Goal: Task Accomplishment & Management: Complete application form

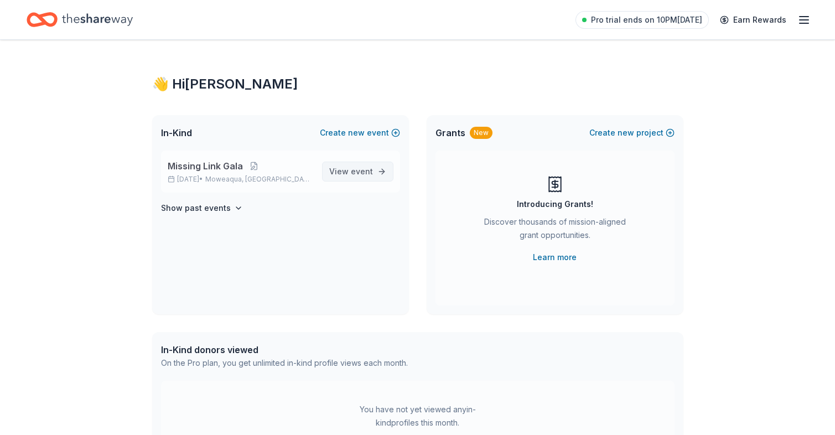
click at [357, 173] on span "event" at bounding box center [362, 170] width 22 height 9
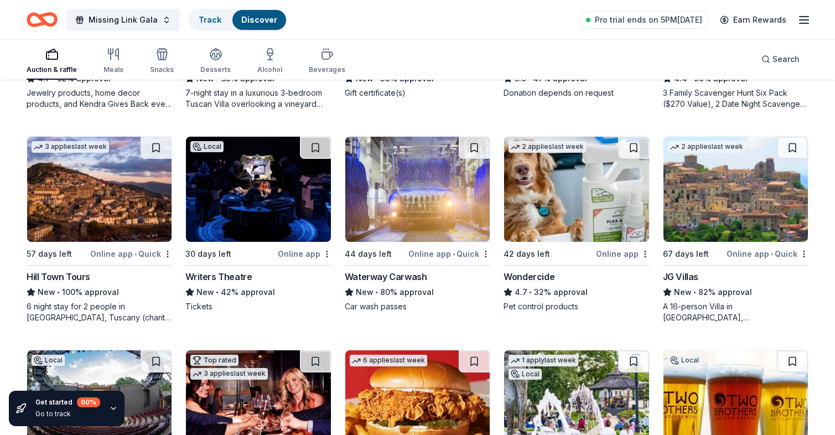
scroll to position [719, 0]
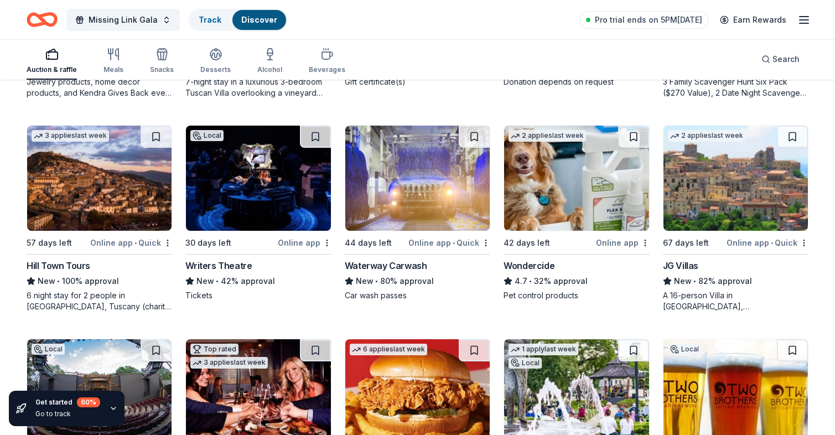
click at [61, 222] on img at bounding box center [99, 178] width 144 height 105
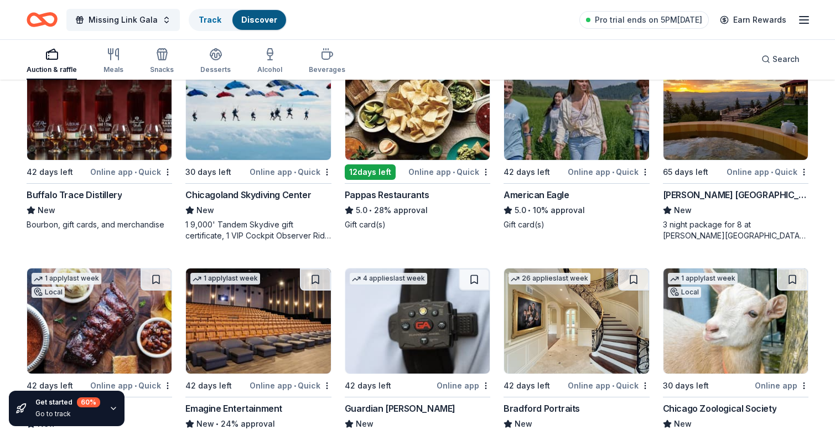
scroll to position [1665, 0]
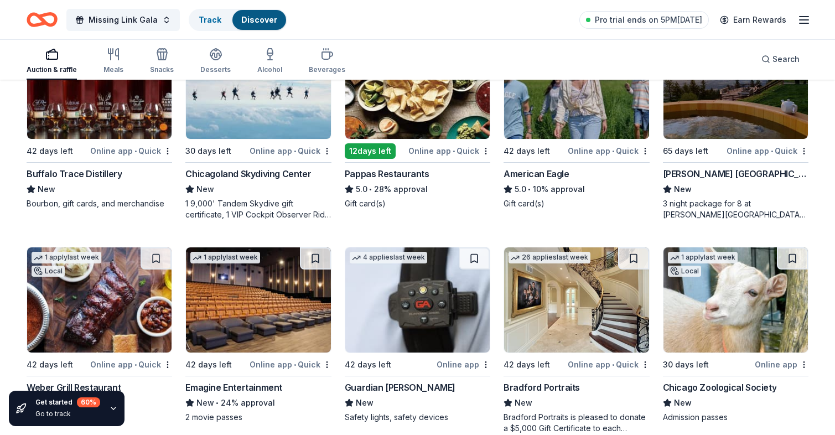
click at [221, 113] on img at bounding box center [258, 86] width 144 height 105
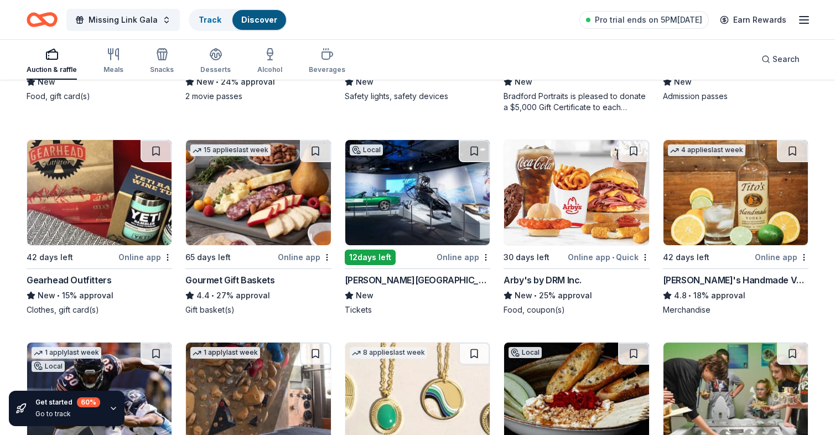
scroll to position [1999, 0]
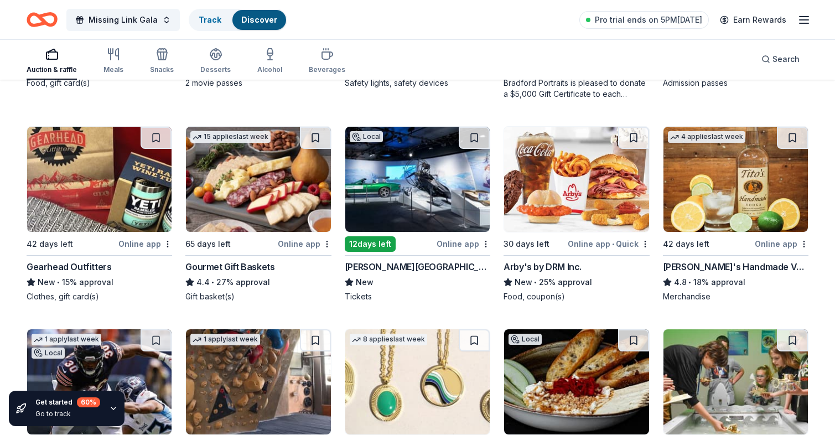
click at [420, 210] on img at bounding box center [417, 179] width 144 height 105
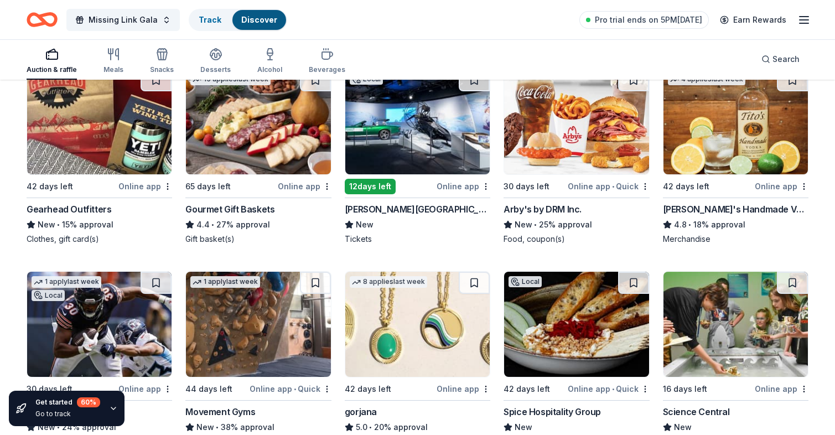
scroll to position [2165, 0]
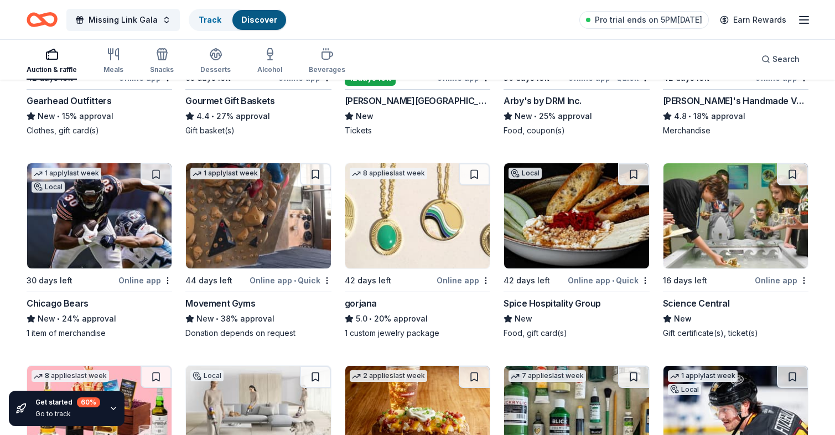
click at [404, 246] on img at bounding box center [417, 215] width 144 height 105
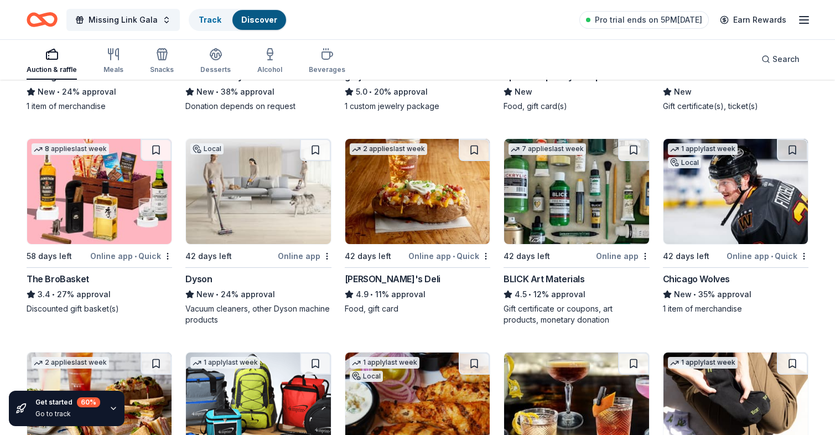
scroll to position [2386, 0]
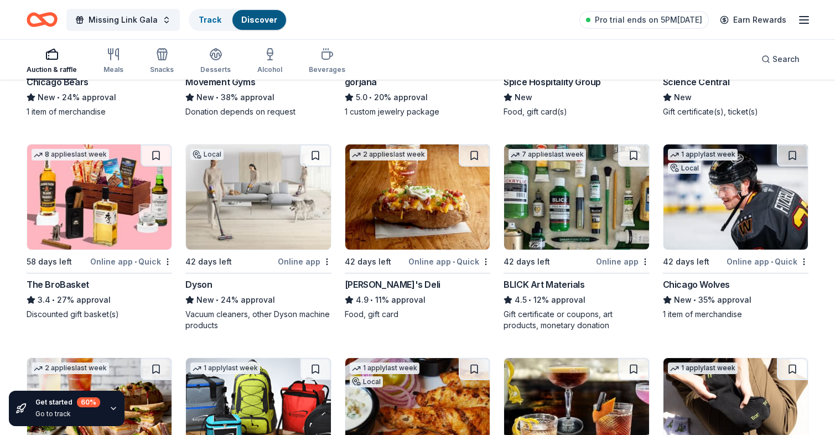
click at [233, 206] on img at bounding box center [258, 196] width 144 height 105
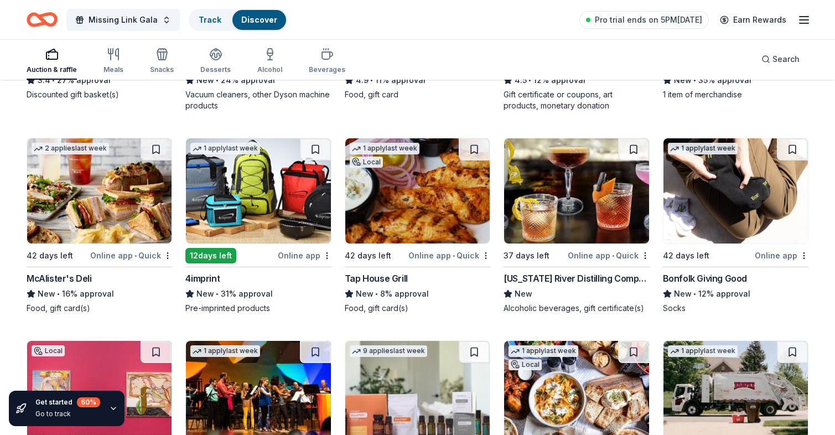
scroll to position [2608, 0]
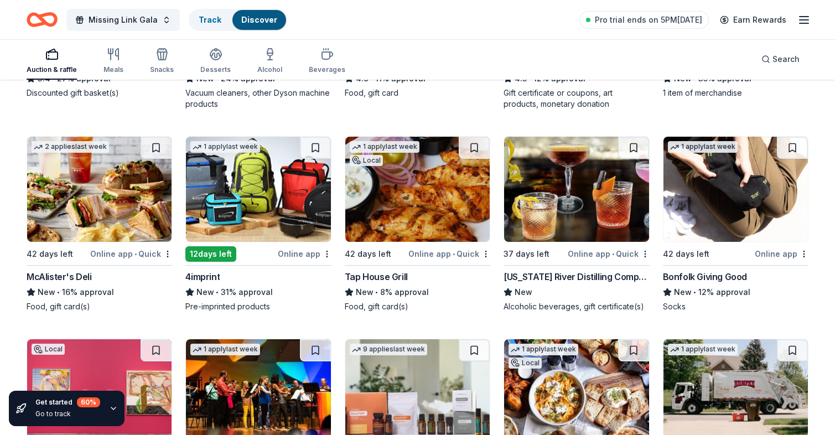
click at [563, 191] on img at bounding box center [576, 189] width 144 height 105
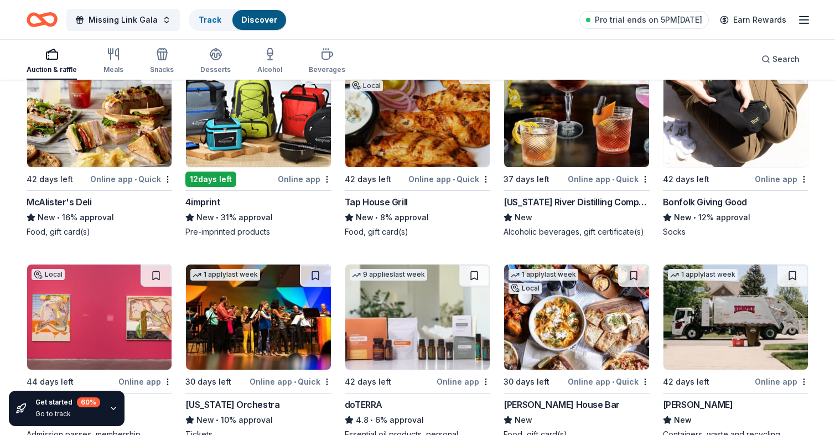
scroll to position [2773, 0]
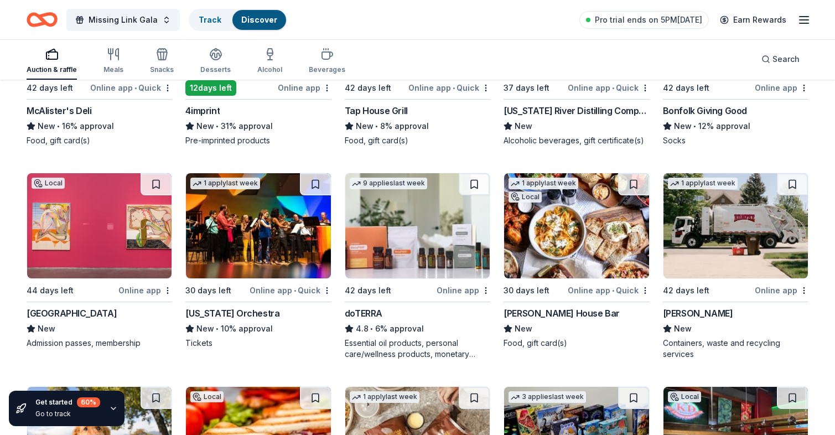
click at [430, 264] on img at bounding box center [417, 225] width 144 height 105
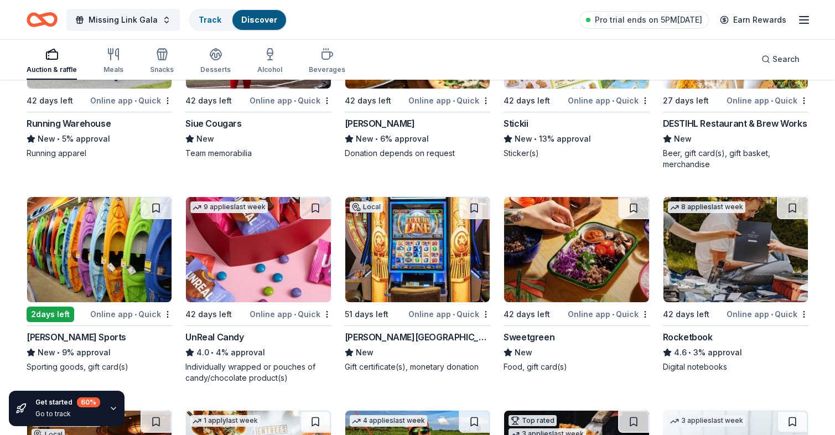
scroll to position [3866, 0]
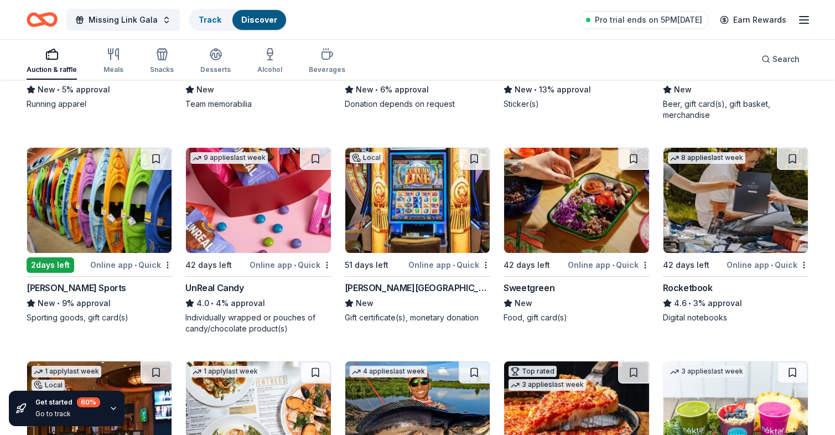
click at [435, 224] on img at bounding box center [417, 200] width 144 height 105
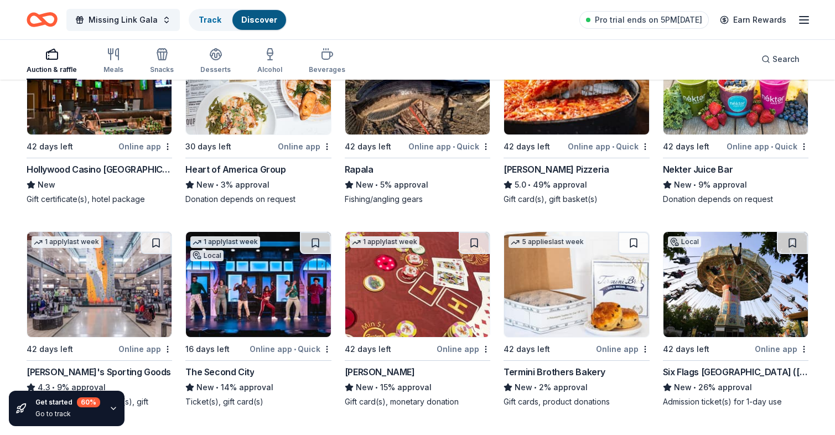
scroll to position [4254, 0]
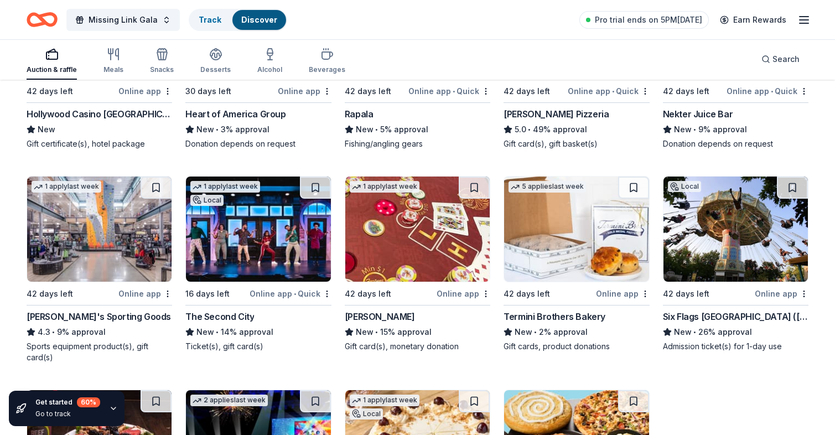
click at [741, 264] on img at bounding box center [735, 228] width 144 height 105
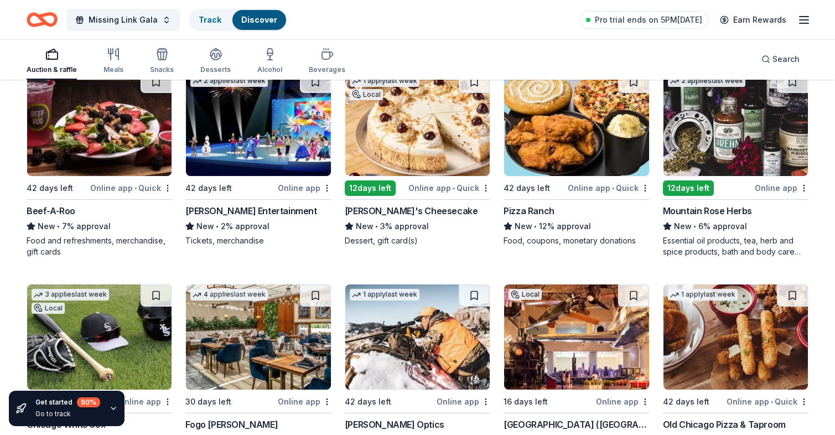
scroll to position [4583, 0]
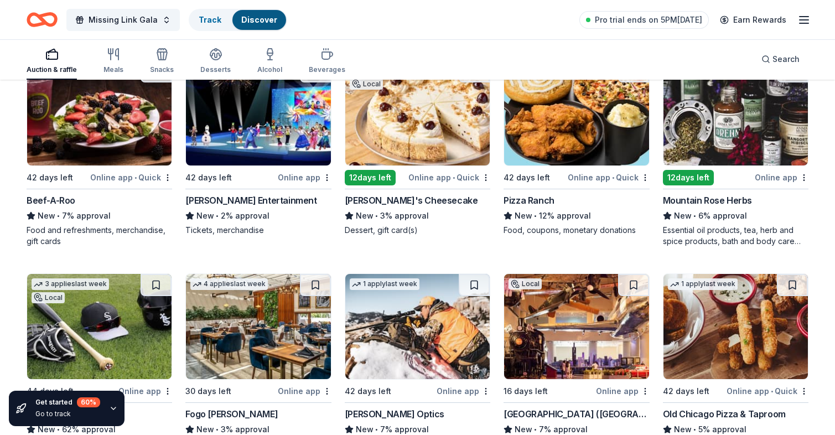
click at [706, 170] on div "12 days left" at bounding box center [688, 177] width 51 height 15
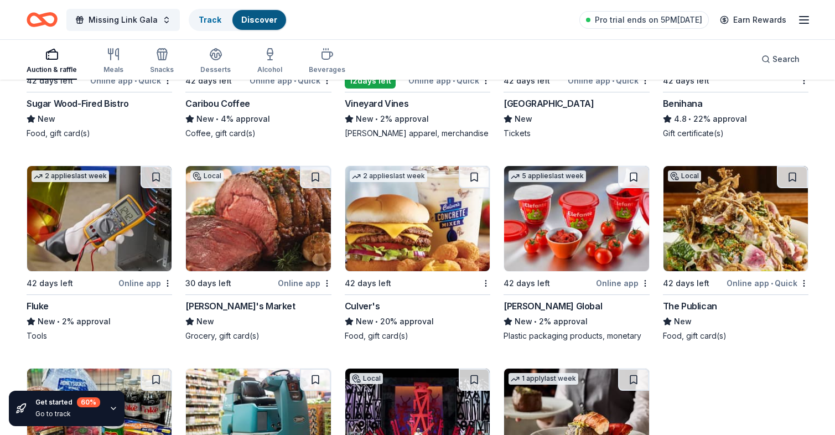
scroll to position [5515, 0]
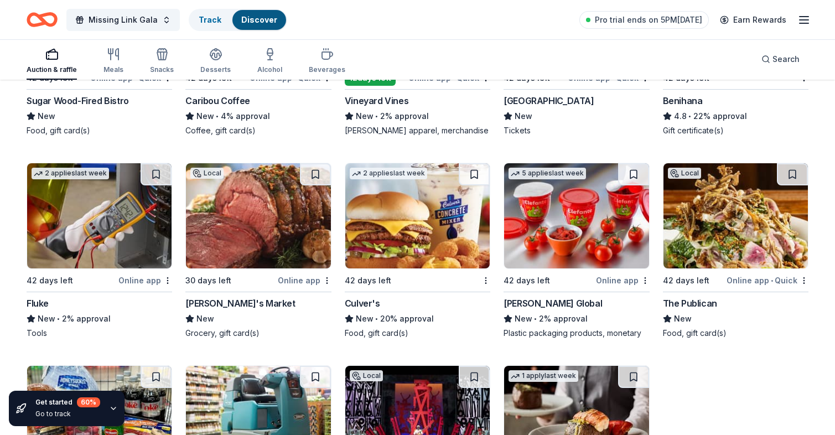
click at [292, 226] on img at bounding box center [258, 215] width 144 height 105
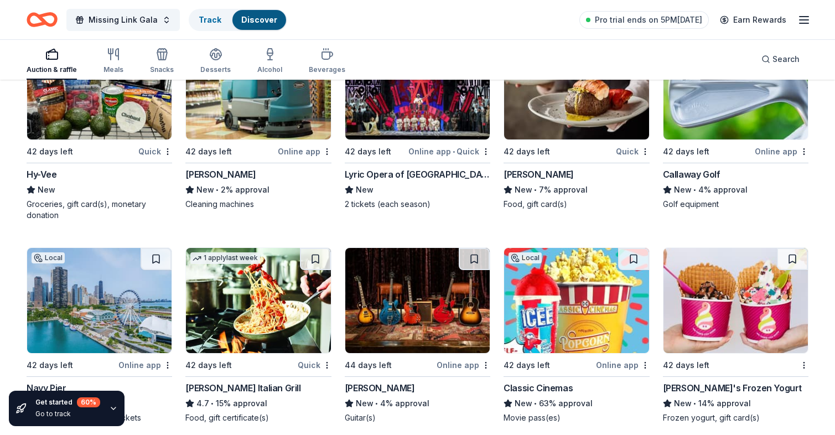
scroll to position [5847, 0]
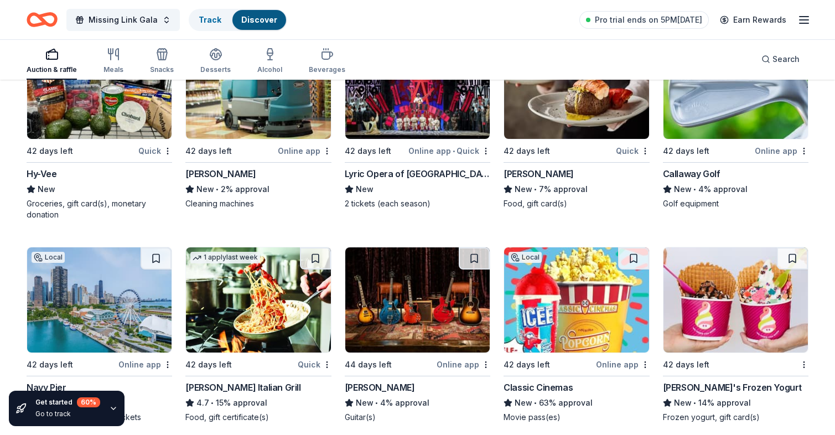
click at [115, 119] on img at bounding box center [99, 86] width 144 height 105
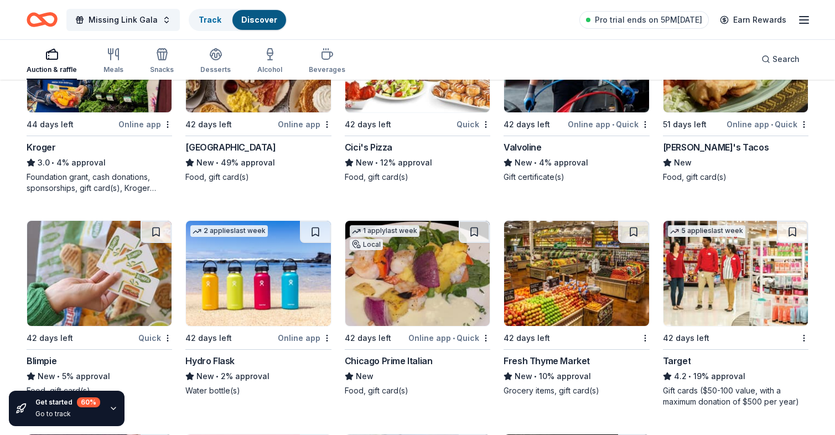
scroll to position [6345, 0]
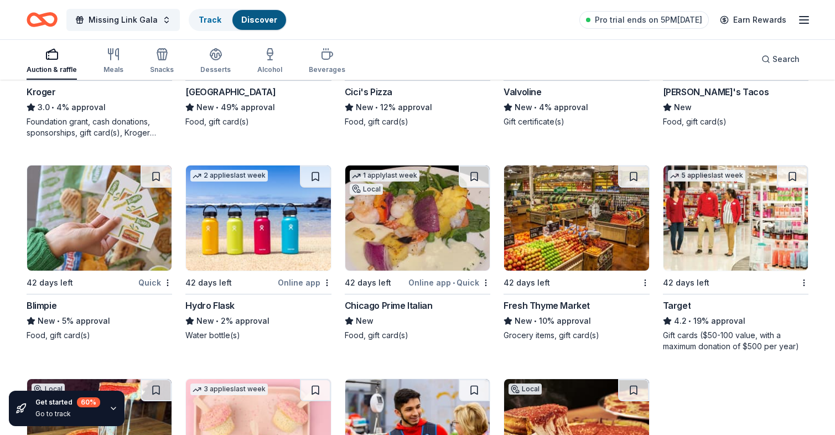
click at [719, 256] on img at bounding box center [735, 217] width 144 height 105
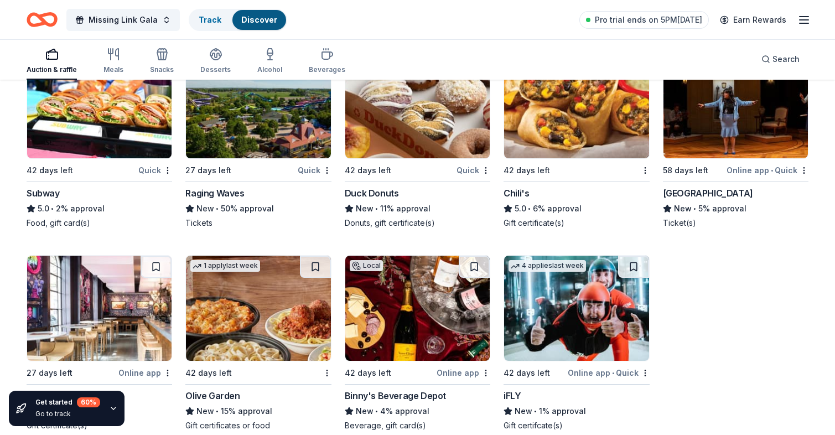
scroll to position [6873, 0]
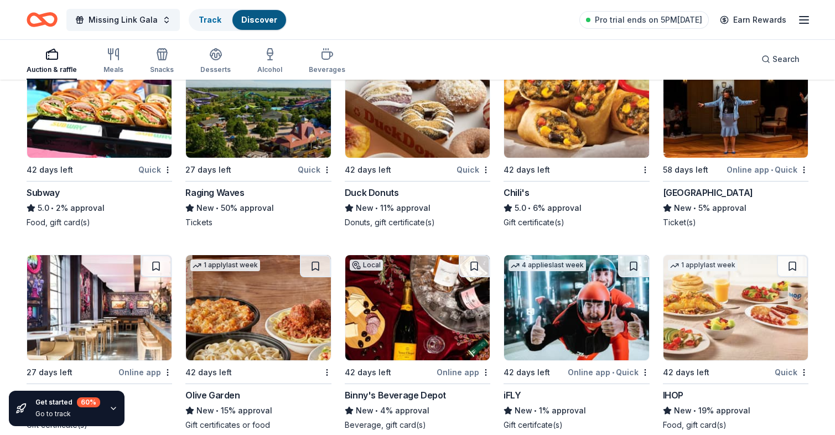
click at [288, 118] on img at bounding box center [258, 105] width 144 height 105
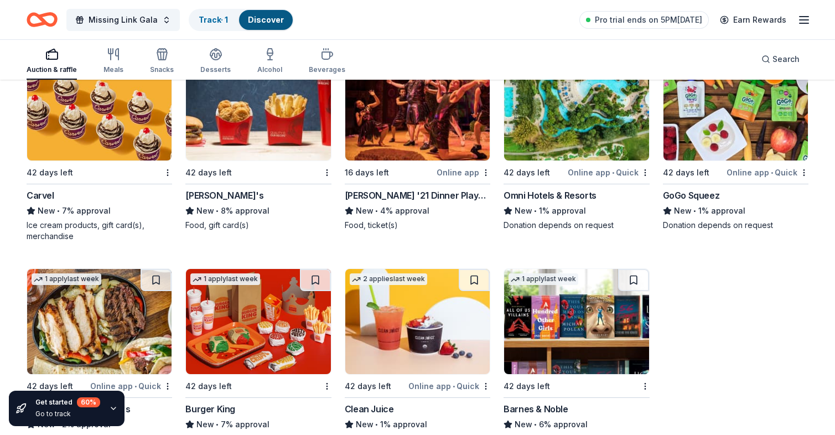
scroll to position [7703, 0]
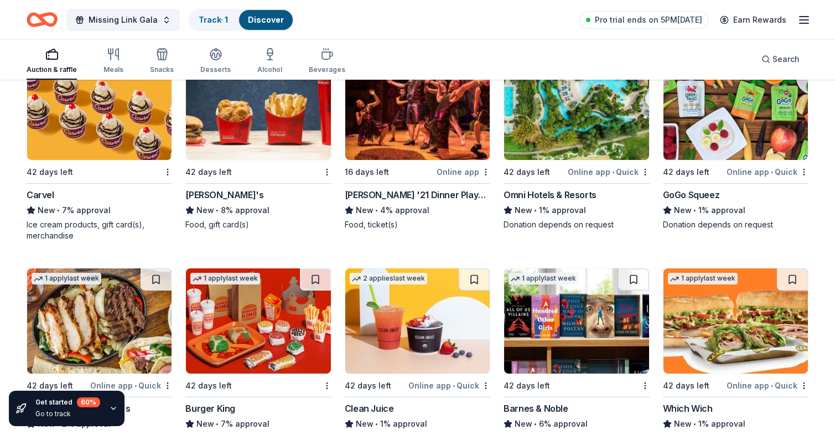
click at [279, 129] on img at bounding box center [258, 107] width 144 height 105
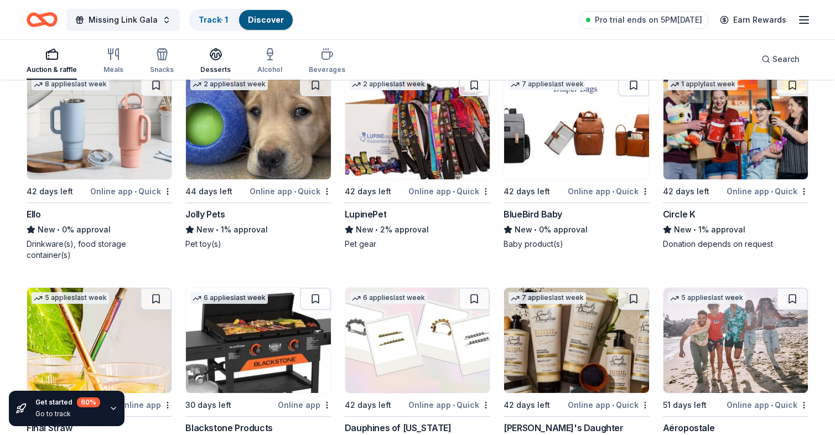
scroll to position [9969, 0]
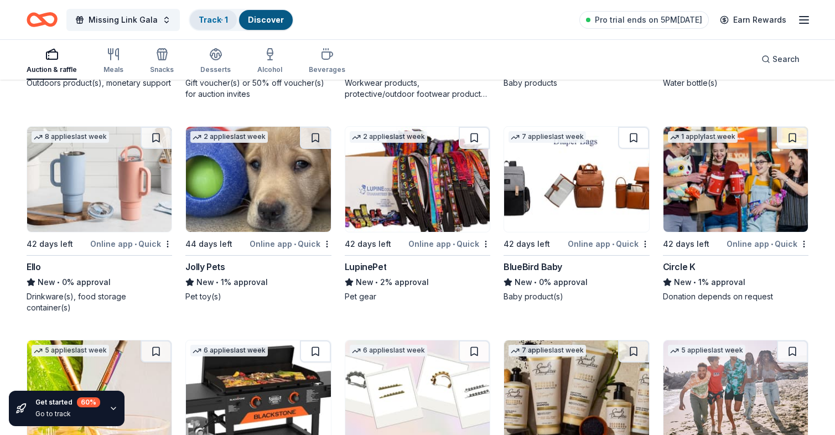
click at [210, 22] on link "Track · 1" at bounding box center [213, 19] width 29 height 9
click at [210, 19] on link "Track · 1" at bounding box center [213, 19] width 29 height 9
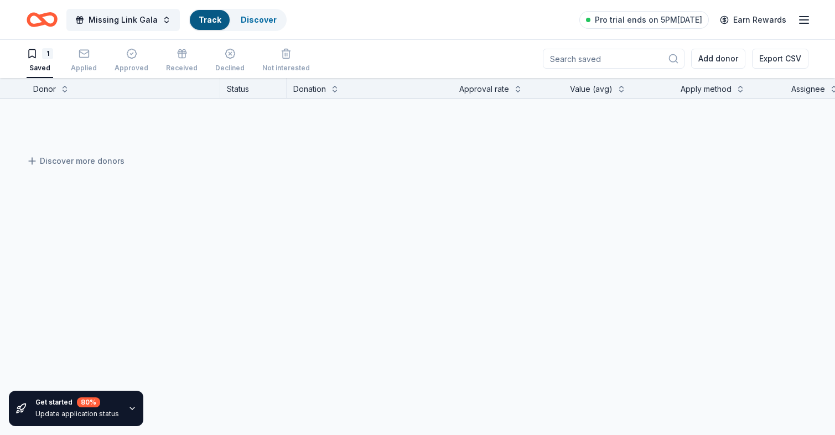
scroll to position [1, 0]
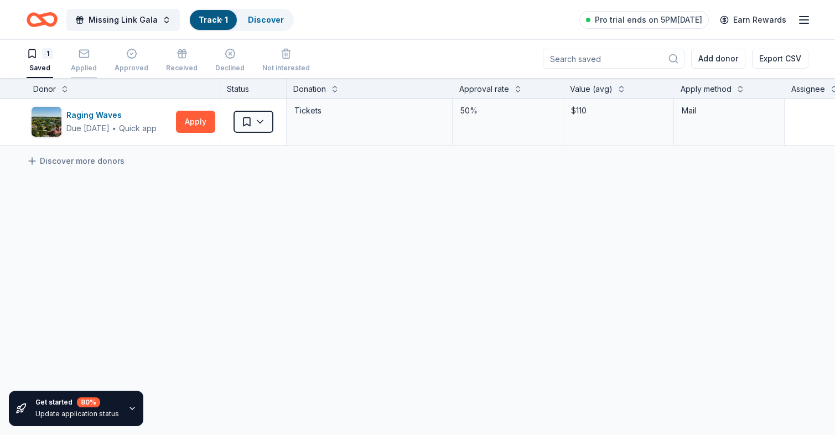
click at [82, 53] on icon "button" at bounding box center [84, 53] width 11 height 11
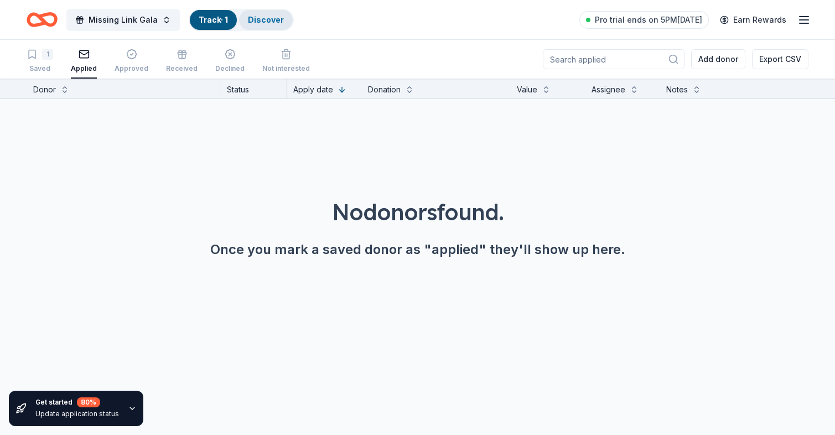
click at [259, 20] on link "Discover" at bounding box center [266, 19] width 36 height 9
click at [260, 19] on link "Discover" at bounding box center [266, 19] width 36 height 9
click at [261, 18] on link "Discover" at bounding box center [266, 19] width 36 height 9
click at [267, 24] on link "Discover" at bounding box center [266, 19] width 36 height 9
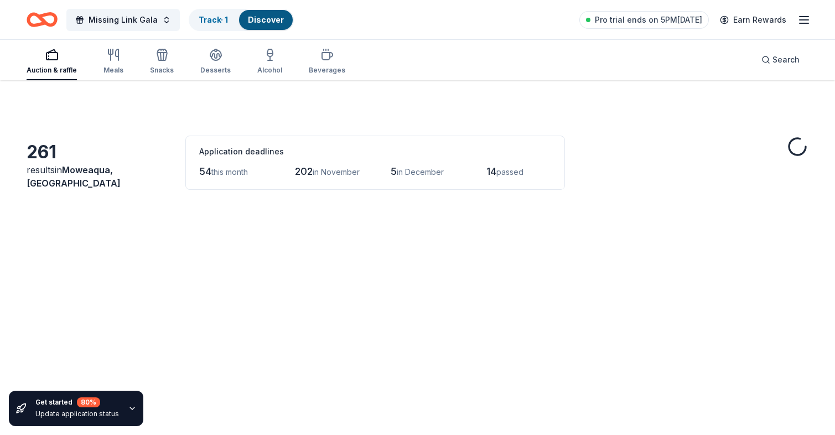
click at [267, 21] on link "Discover" at bounding box center [266, 19] width 36 height 9
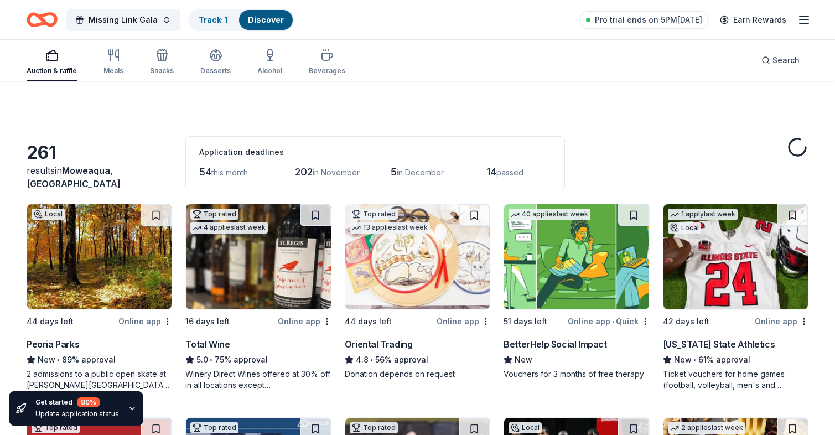
scroll to position [1, 0]
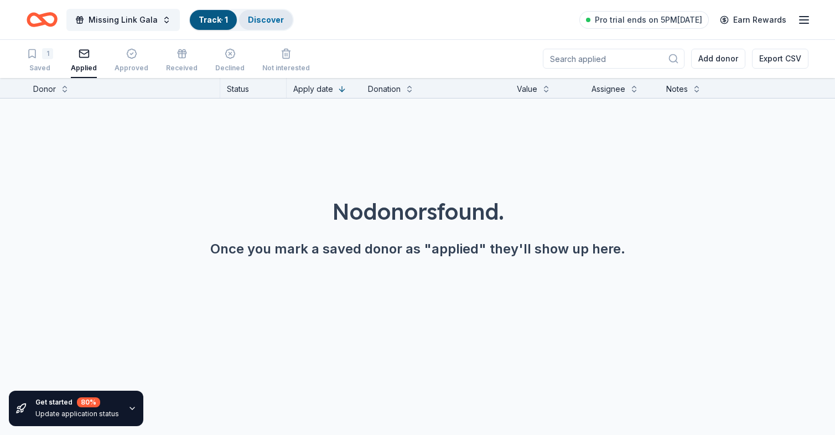
click at [259, 24] on link "Discover" at bounding box center [266, 19] width 36 height 9
click at [260, 22] on link "Discover" at bounding box center [266, 19] width 36 height 9
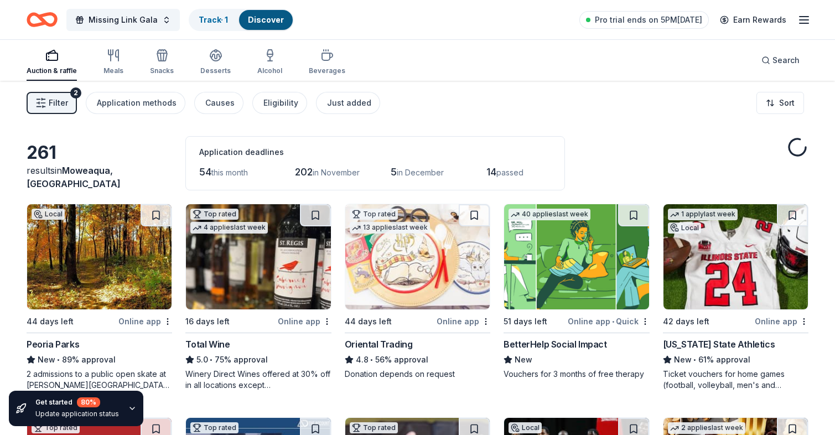
scroll to position [1, 0]
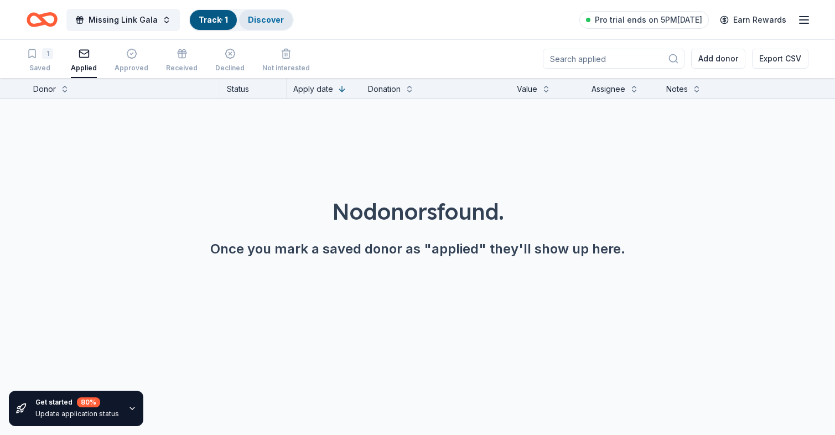
click at [265, 24] on link "Discover" at bounding box center [266, 19] width 36 height 9
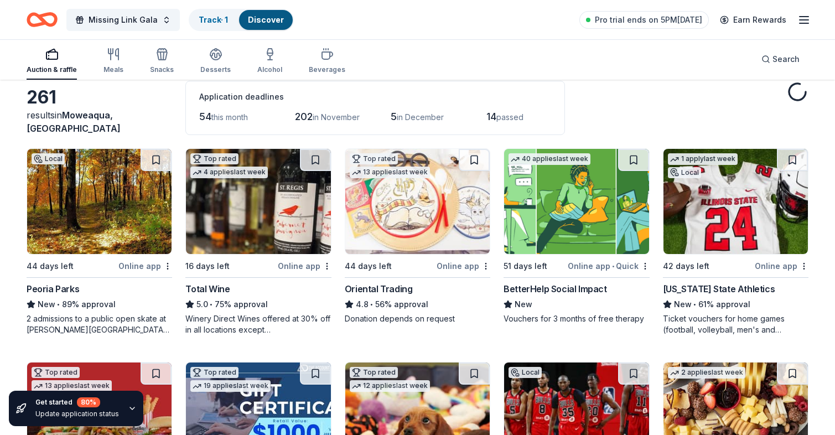
scroll to position [55, 0]
click at [496, 118] on span "14" at bounding box center [491, 117] width 10 height 12
click at [214, 116] on span "this month" at bounding box center [229, 116] width 37 height 9
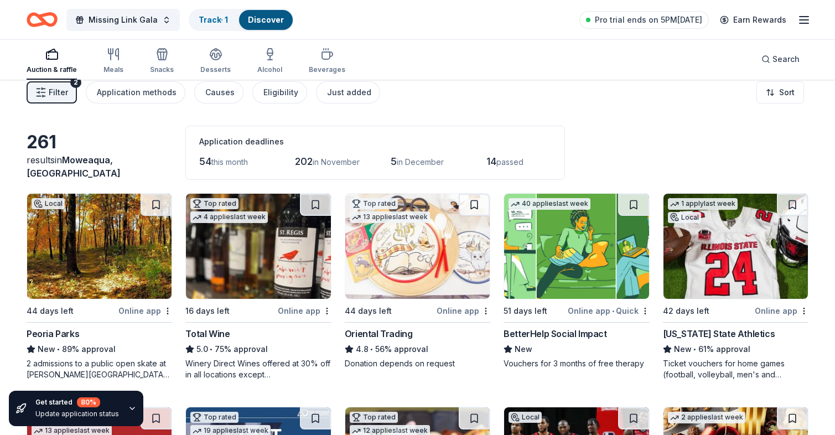
scroll to position [0, 0]
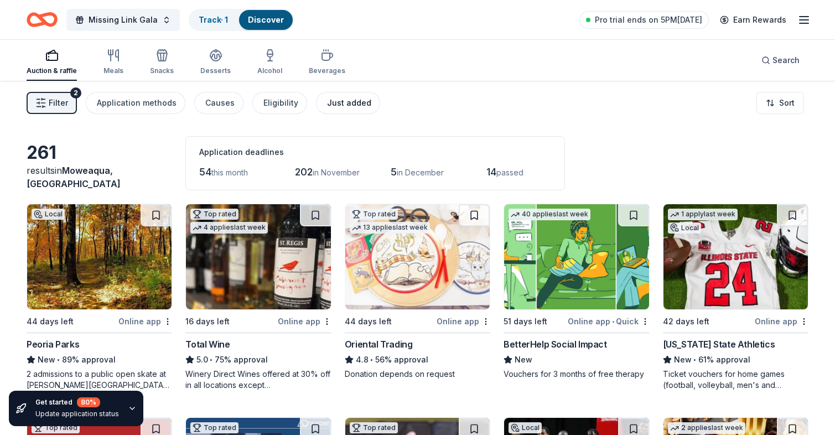
click at [334, 107] on div "Just added" at bounding box center [349, 102] width 44 height 13
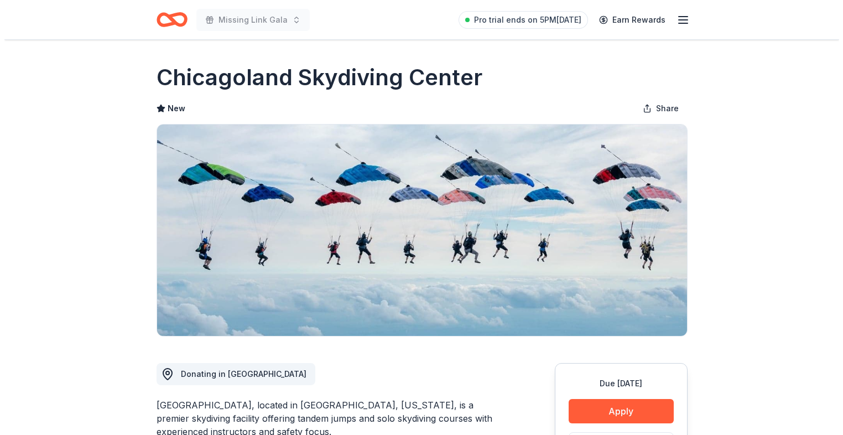
scroll to position [332, 0]
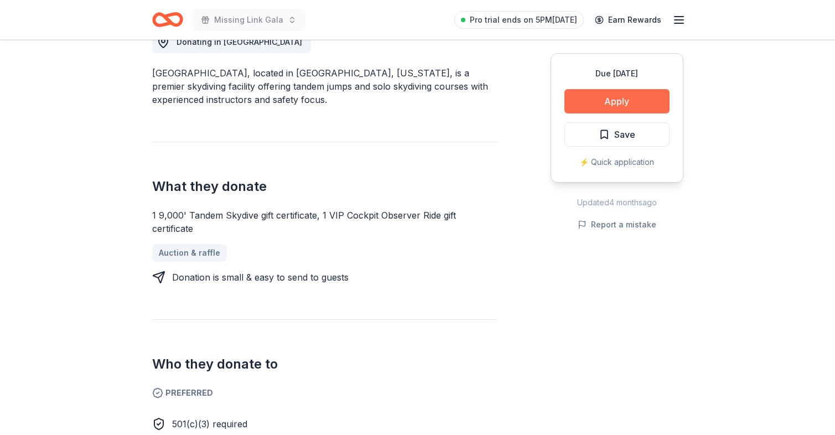
click at [586, 95] on button "Apply" at bounding box center [616, 101] width 105 height 24
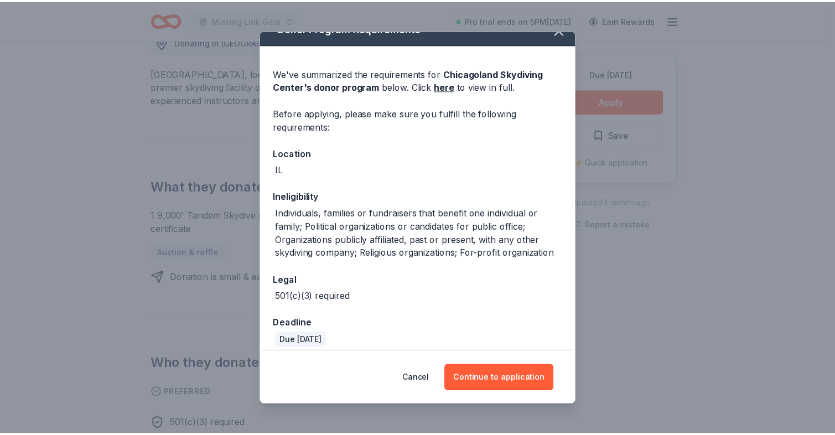
scroll to position [27, 0]
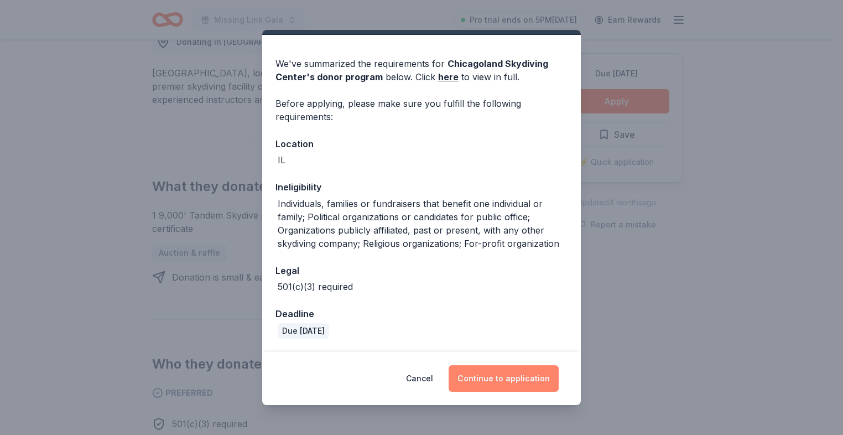
click at [487, 379] on button "Continue to application" at bounding box center [504, 378] width 110 height 27
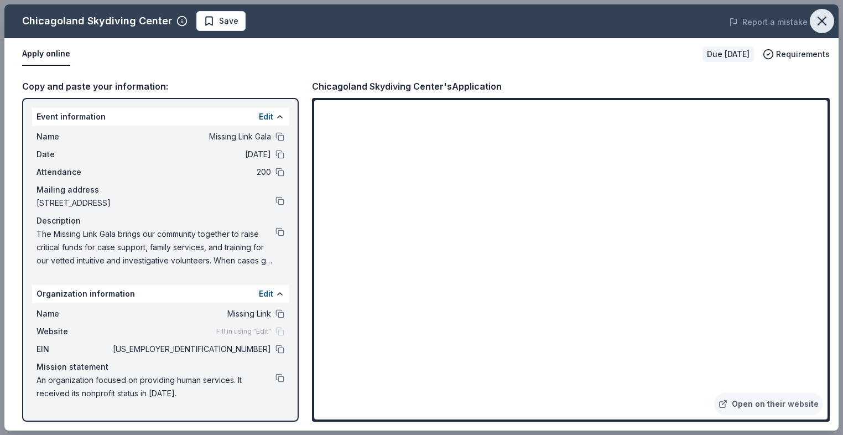
click at [826, 22] on icon "button" at bounding box center [821, 20] width 15 height 15
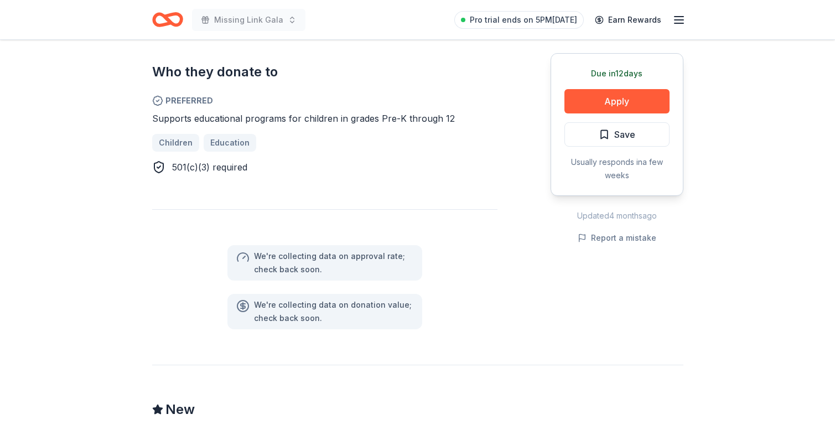
scroll to position [664, 0]
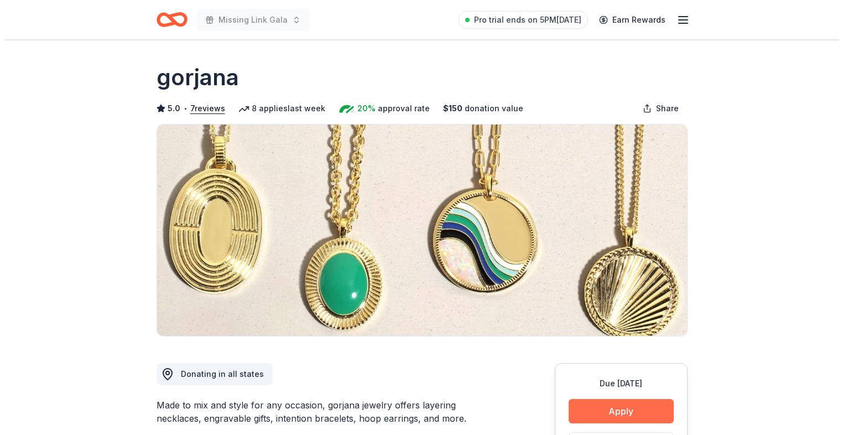
scroll to position [166, 0]
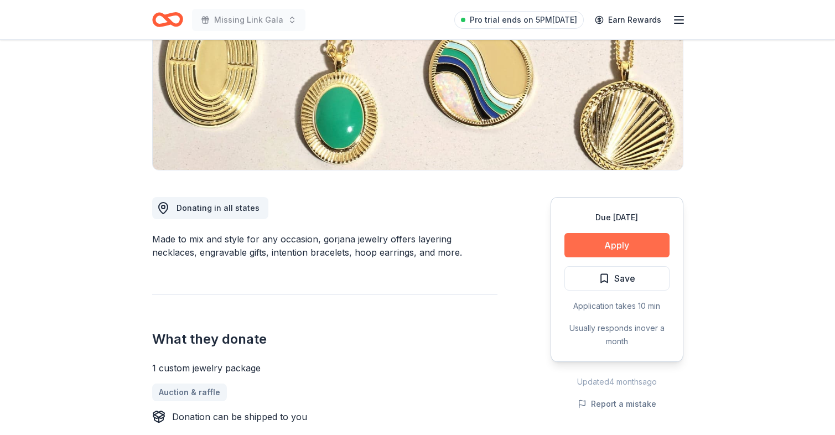
click at [634, 247] on button "Apply" at bounding box center [616, 245] width 105 height 24
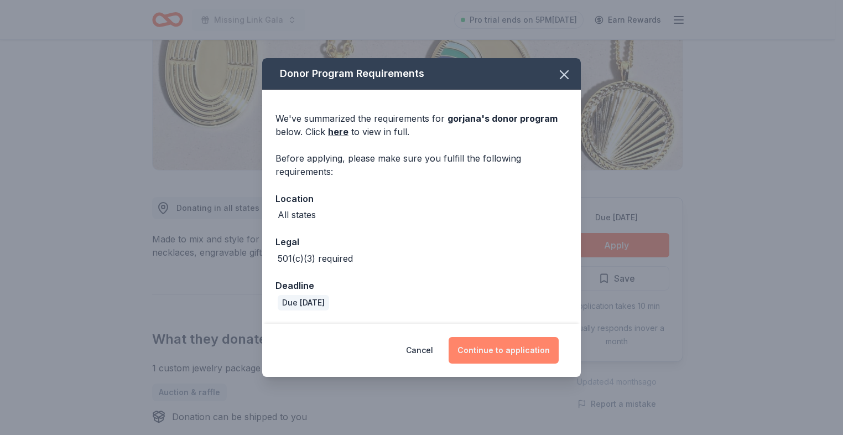
click at [514, 355] on button "Continue to application" at bounding box center [504, 350] width 110 height 27
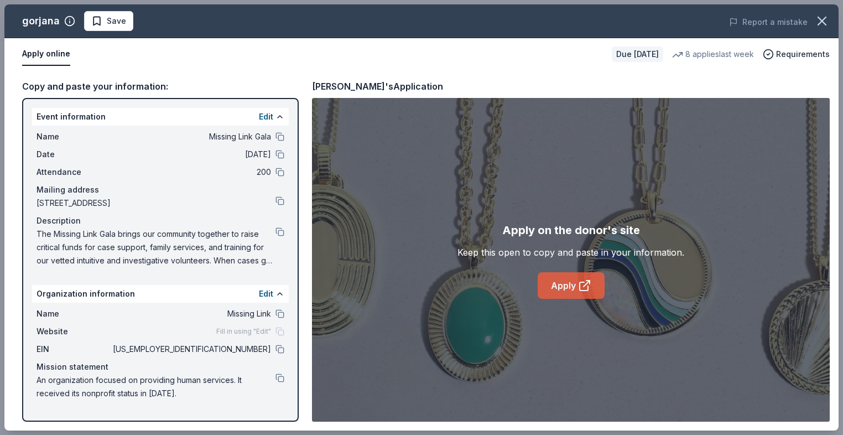
click at [562, 288] on link "Apply" at bounding box center [571, 285] width 67 height 27
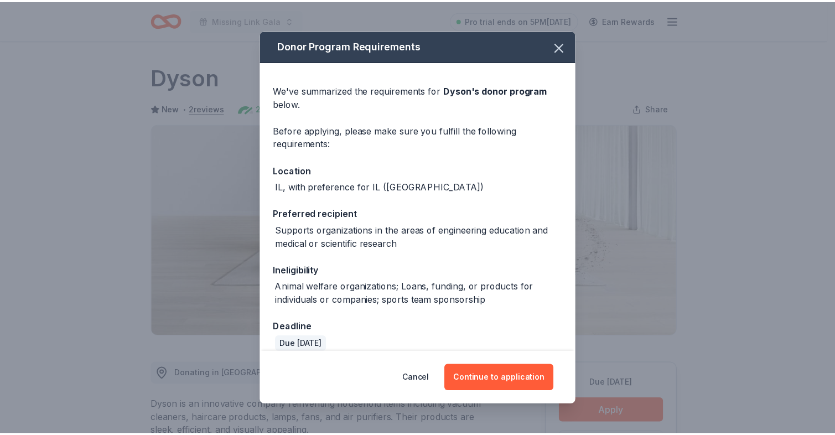
scroll to position [166, 0]
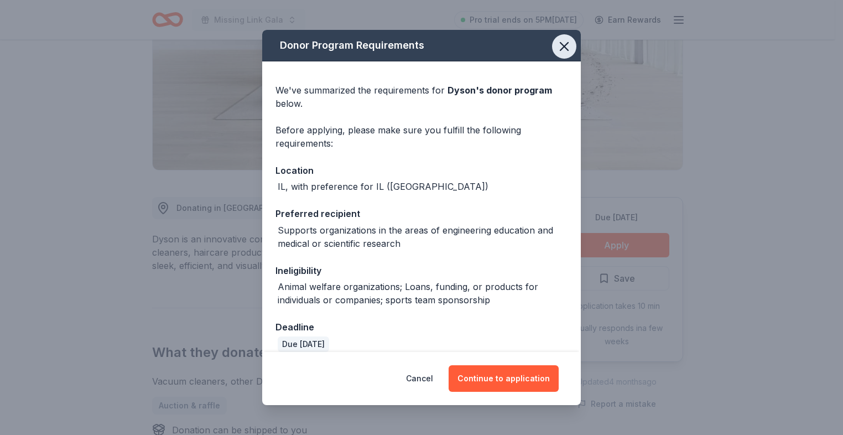
click at [556, 46] on icon "button" at bounding box center [563, 46] width 15 height 15
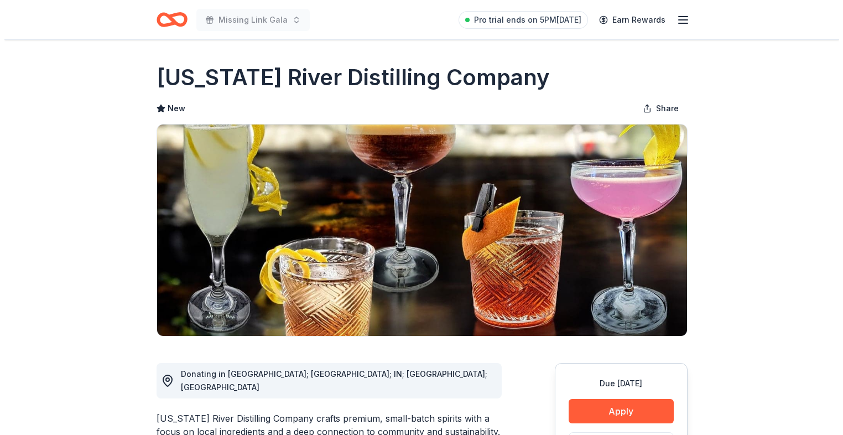
scroll to position [221, 0]
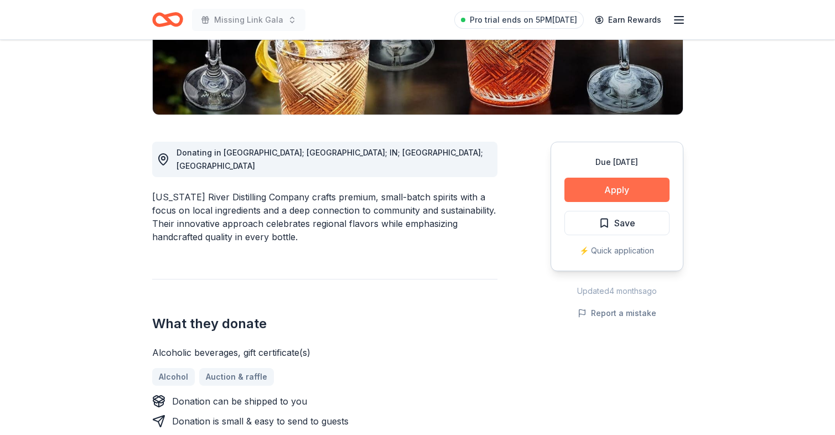
click at [590, 193] on button "Apply" at bounding box center [616, 190] width 105 height 24
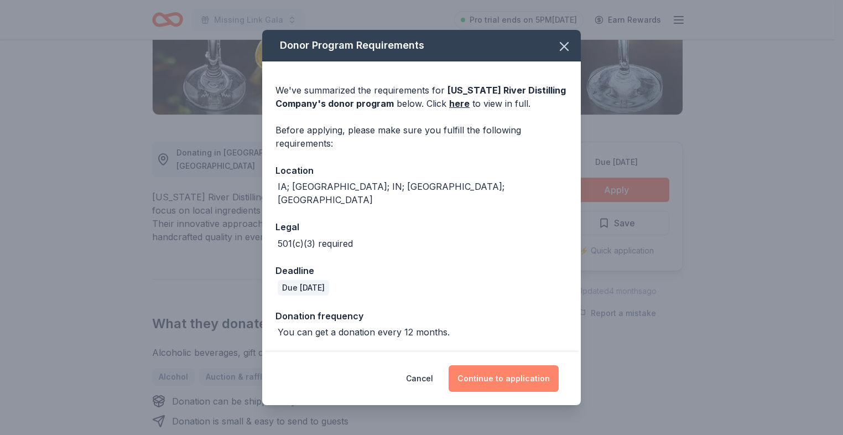
click at [512, 376] on button "Continue to application" at bounding box center [504, 378] width 110 height 27
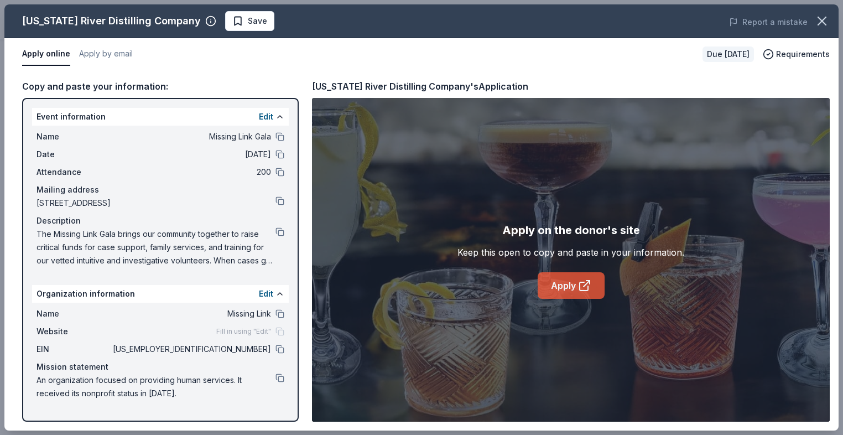
click at [581, 287] on icon at bounding box center [584, 285] width 13 height 13
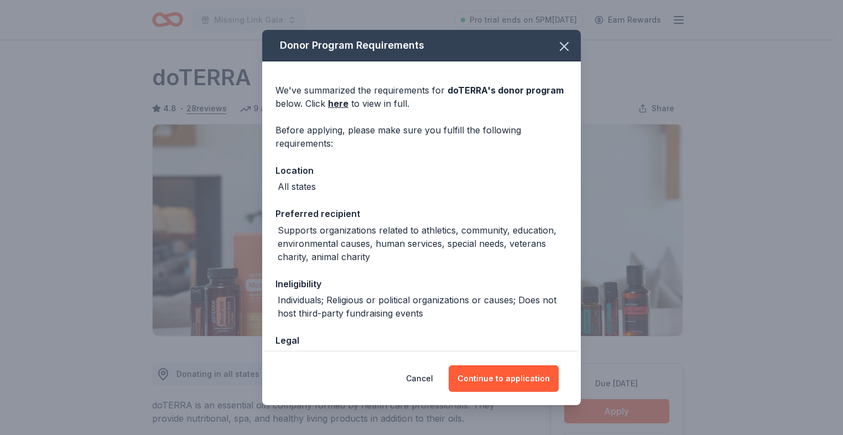
scroll to position [221, 0]
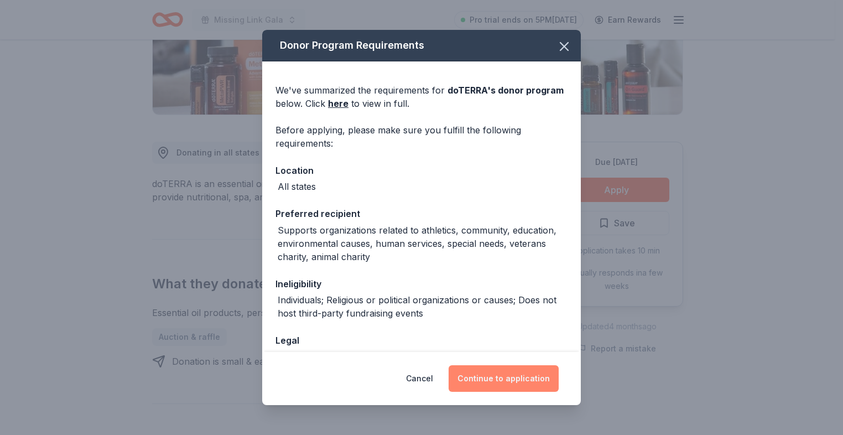
click at [513, 376] on button "Continue to application" at bounding box center [504, 378] width 110 height 27
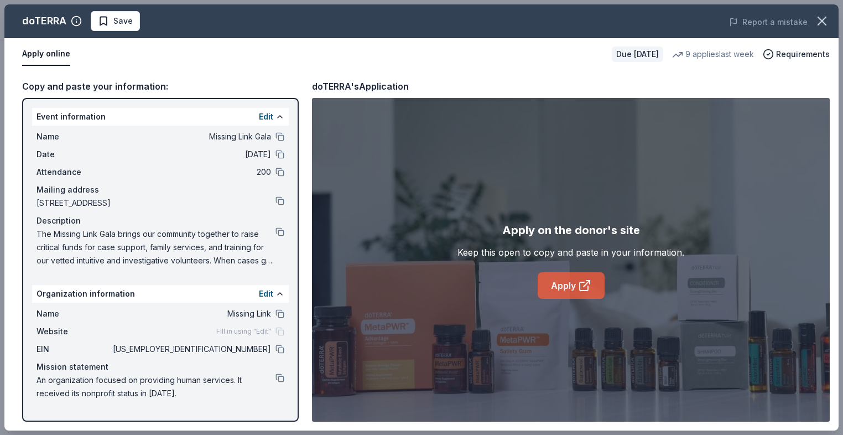
click at [566, 280] on link "Apply" at bounding box center [571, 285] width 67 height 27
